Goal: Task Accomplishment & Management: Use online tool/utility

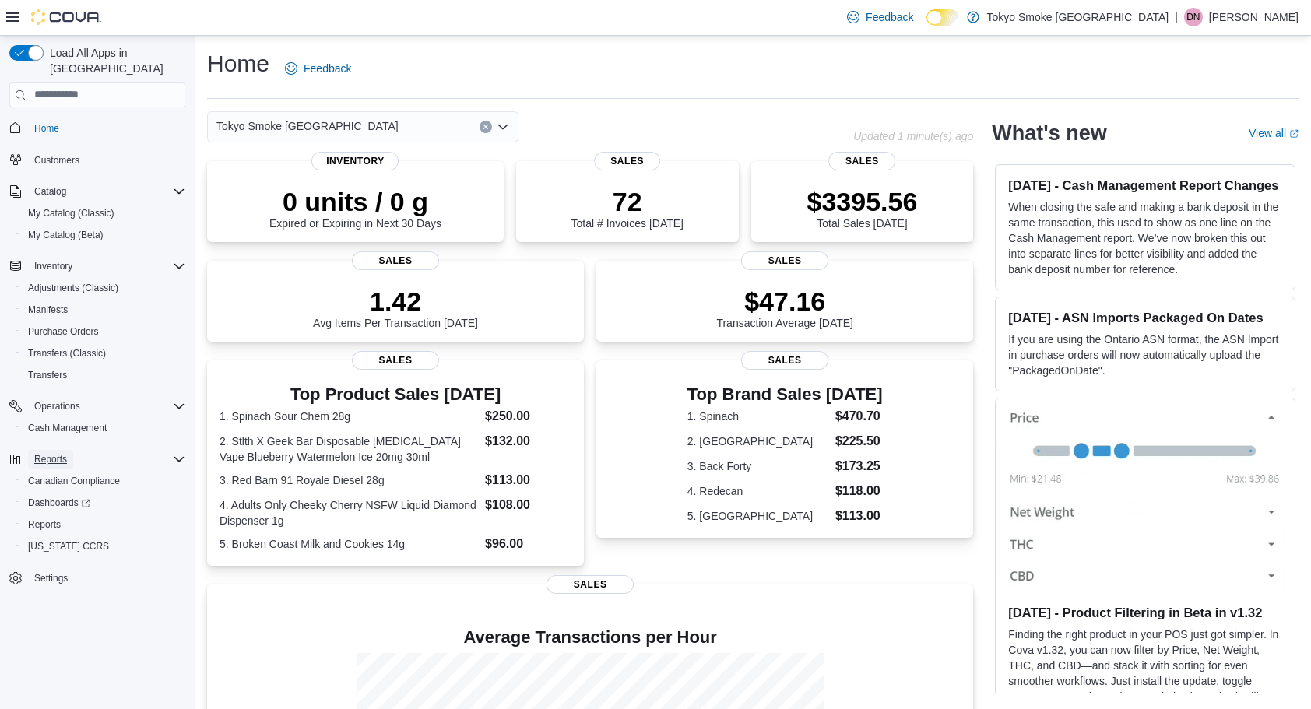
click at [50, 453] on span "Reports" at bounding box center [50, 459] width 33 height 12
click at [39, 518] on span "Reports" at bounding box center [44, 524] width 33 height 12
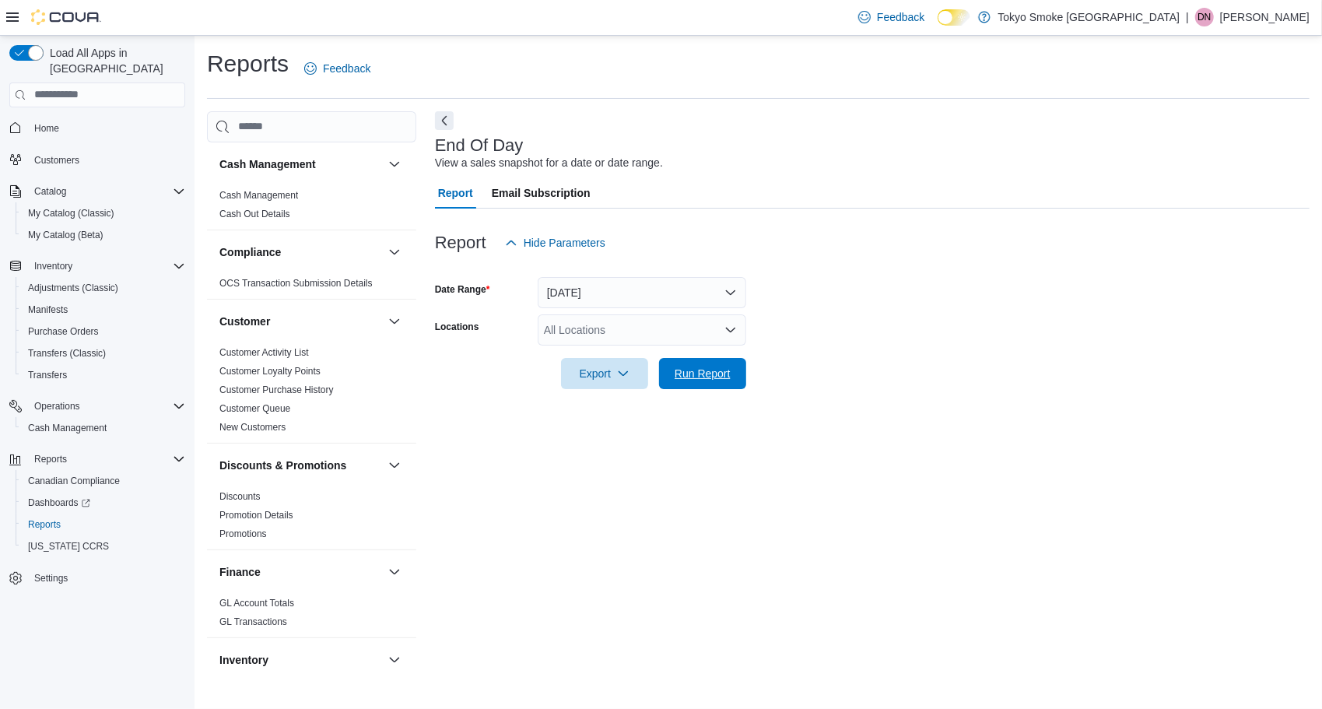
click at [718, 370] on span "Run Report" at bounding box center [703, 374] width 56 height 16
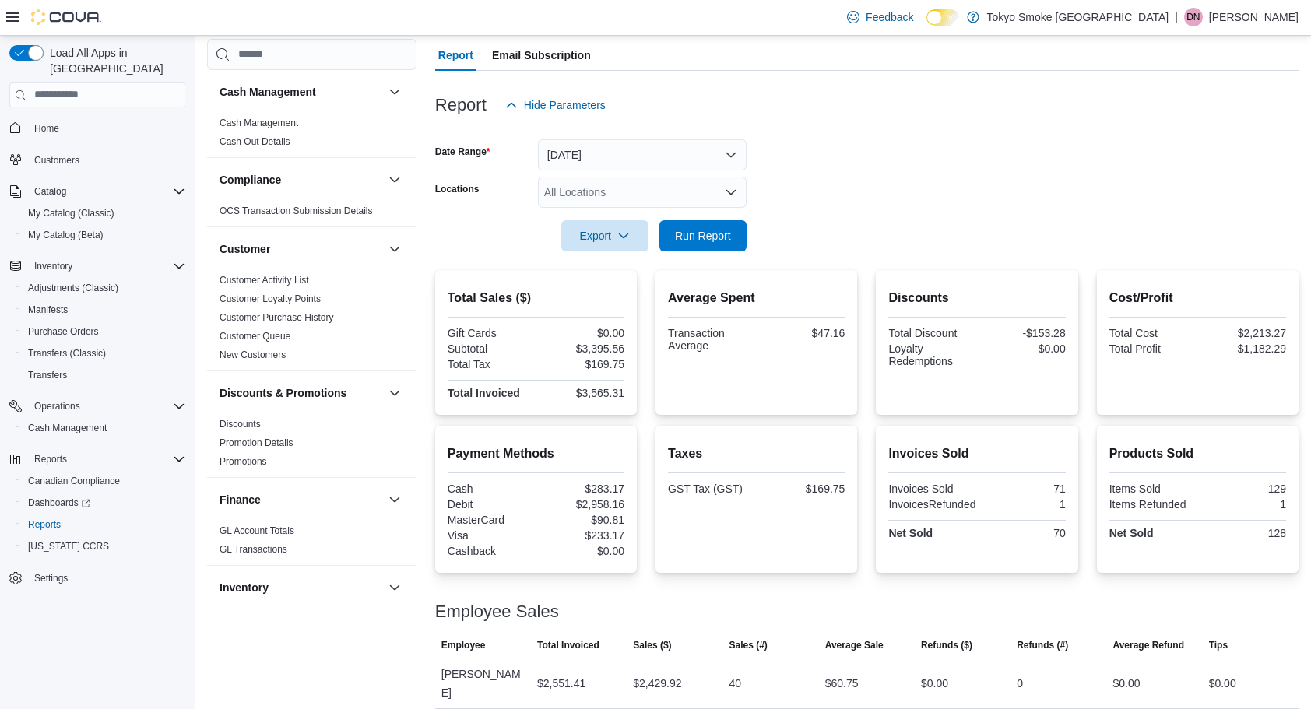
scroll to position [162, 0]
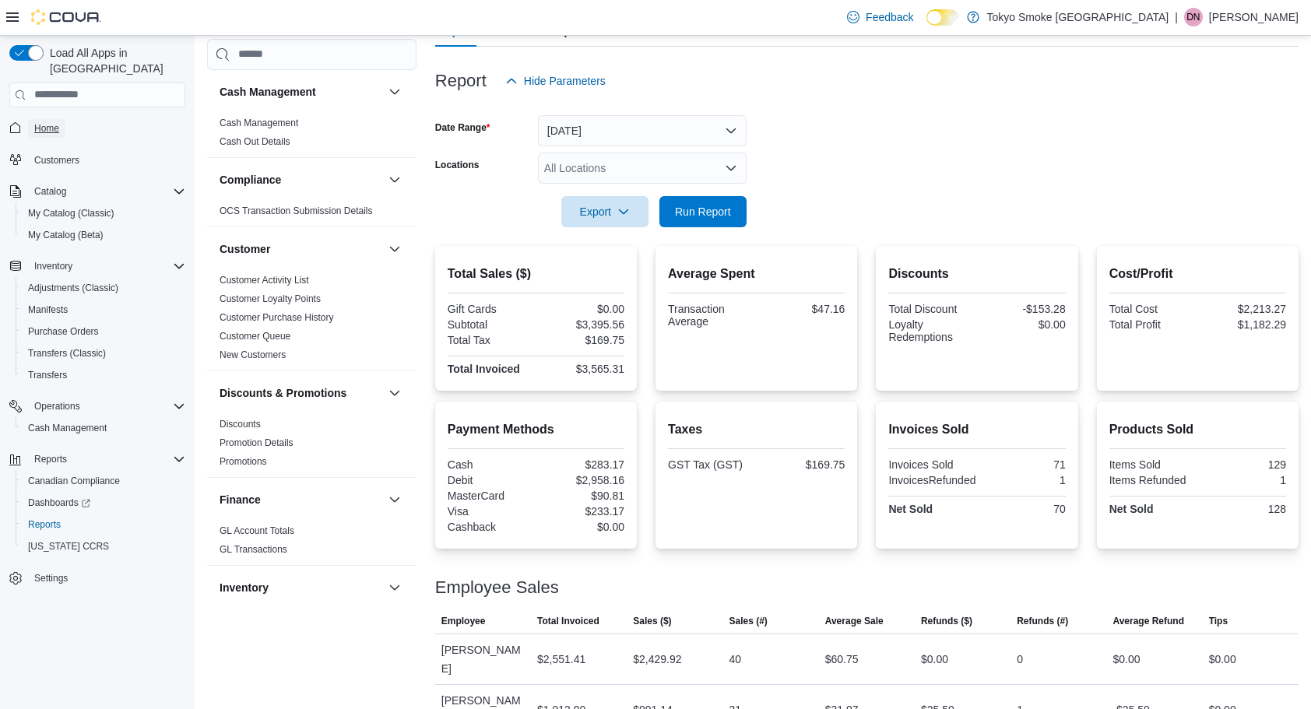
click at [37, 122] on span "Home" at bounding box center [46, 128] width 25 height 12
